Goal: Task Accomplishment & Management: Use online tool/utility

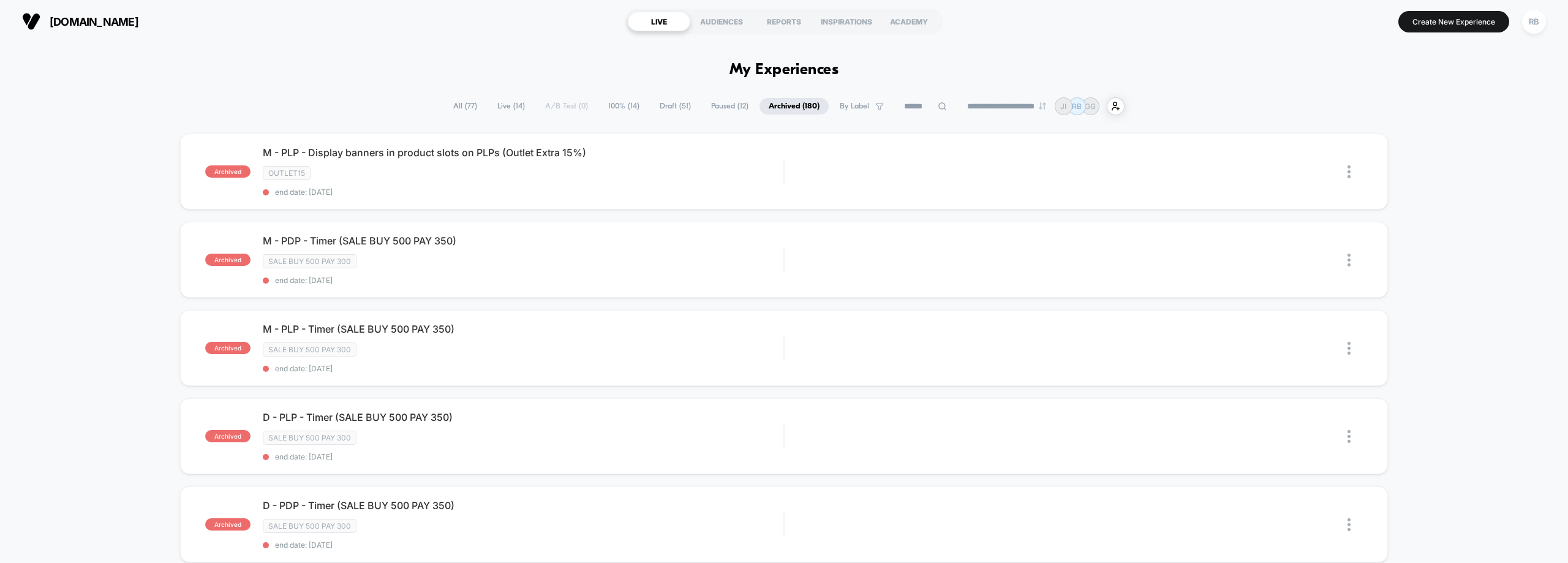
click at [862, 110] on span "By Label" at bounding box center [862, 106] width 62 height 16
click at [826, 234] on div "NIGHT SALE" at bounding box center [852, 230] width 116 height 12
click at [840, 326] on button "Save" at bounding box center [852, 329] width 116 height 19
click at [671, 106] on span "Draft ( 5 )" at bounding box center [675, 106] width 47 height 16
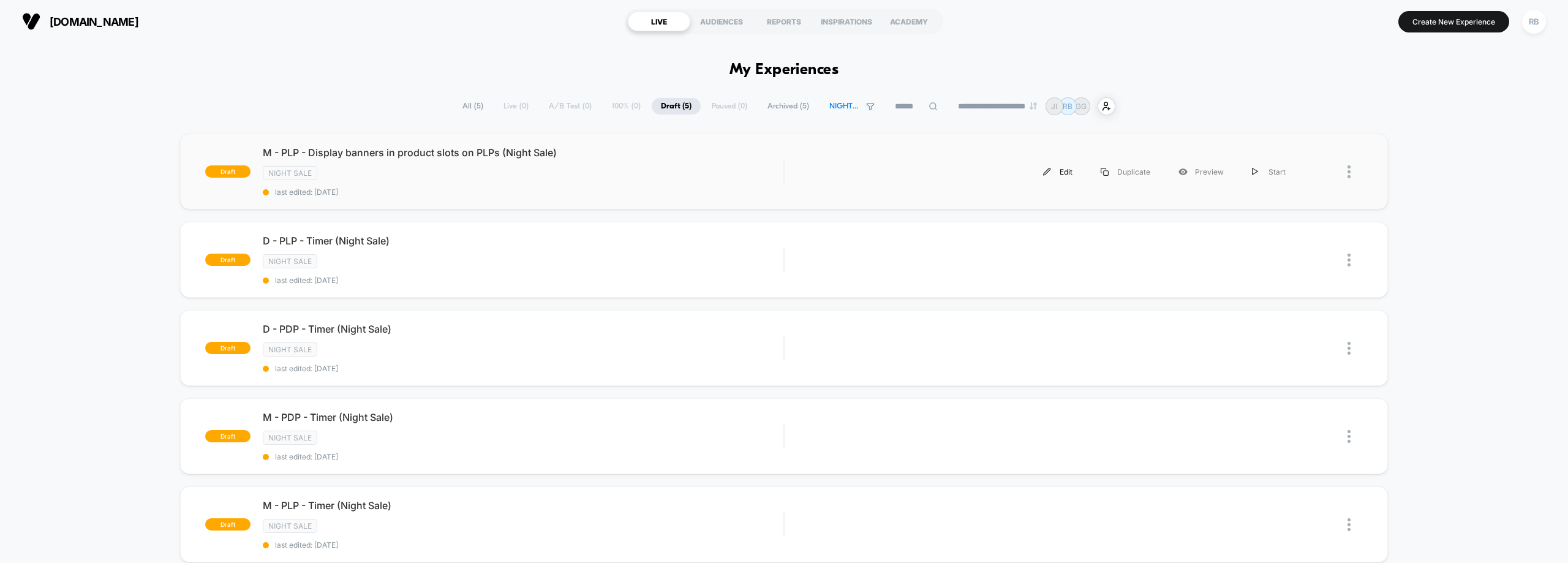
click at [1071, 170] on div "Edit" at bounding box center [1058, 171] width 57 height 28
